Goal: Navigation & Orientation: Find specific page/section

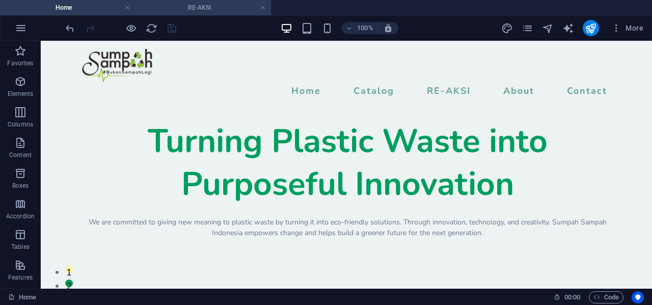
click at [229, 13] on h4 "RE-AKSI" at bounding box center [202, 7] width 135 height 11
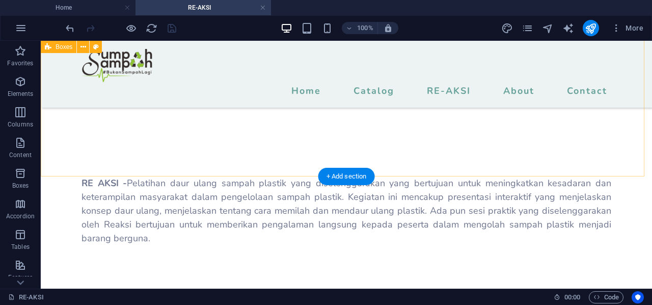
scroll to position [583, 0]
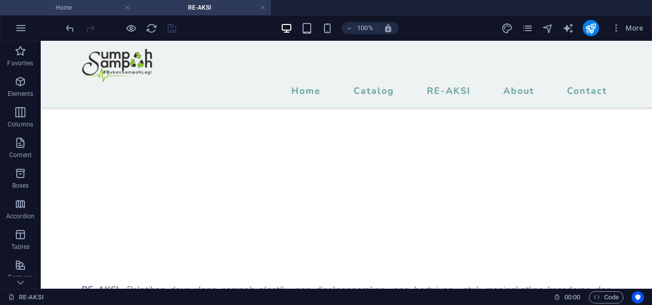
click at [83, 6] on h4 "Home" at bounding box center [67, 7] width 135 height 11
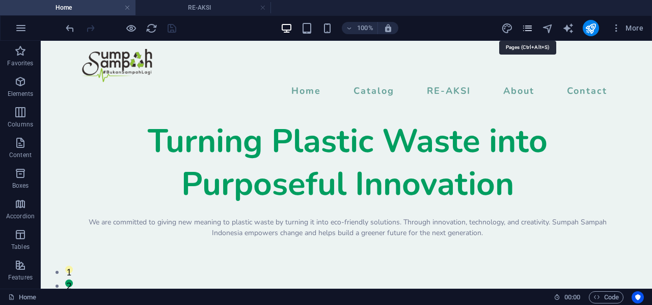
click at [529, 26] on icon "pages" at bounding box center [528, 28] width 12 height 12
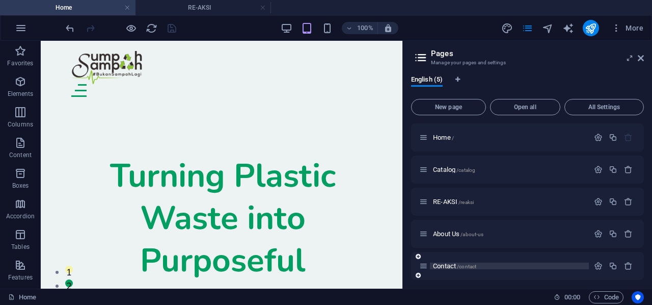
click at [448, 268] on span "Contact /contact" at bounding box center [454, 266] width 43 height 8
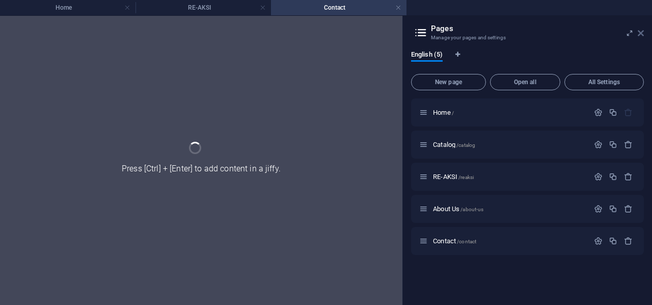
click at [642, 36] on icon at bounding box center [641, 33] width 6 height 8
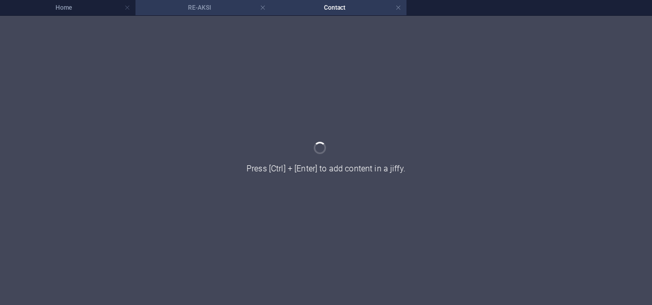
click at [209, 9] on h4 "RE-AKSI" at bounding box center [202, 7] width 135 height 11
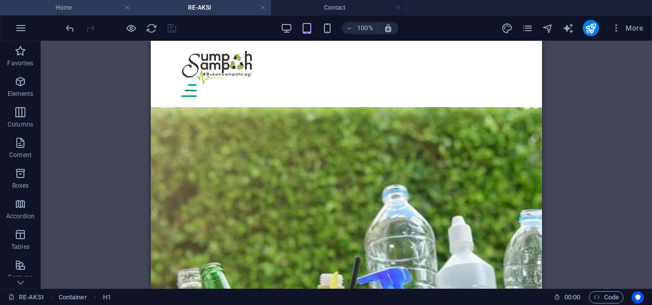
click at [83, 14] on li "Home" at bounding box center [67, 7] width 135 height 15
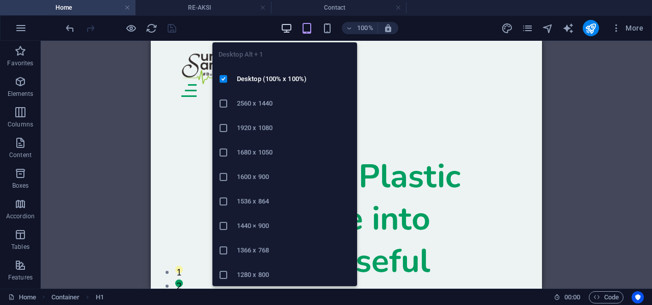
click at [283, 25] on icon "button" at bounding box center [287, 28] width 12 height 12
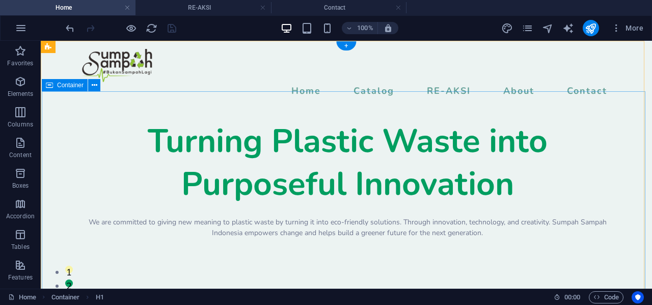
click at [556, 167] on div "Turning Plastic Waste into Purposeful Innovation We are committed to giving new…" at bounding box center [347, 178] width 611 height 140
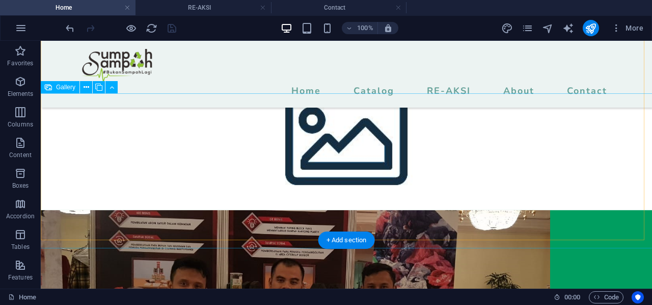
scroll to position [2530, 0]
